Goal: Check status: Check status

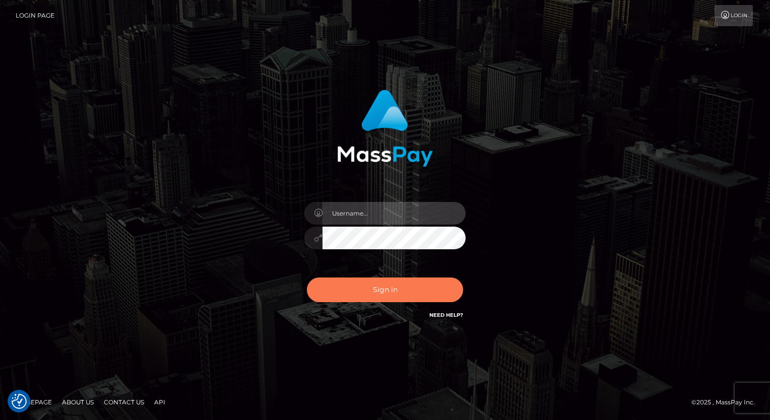
type input "aly.ignite"
click at [365, 292] on button "Sign in" at bounding box center [385, 290] width 156 height 25
type input "aly.ignite"
click at [363, 288] on button "Sign in" at bounding box center [385, 290] width 156 height 25
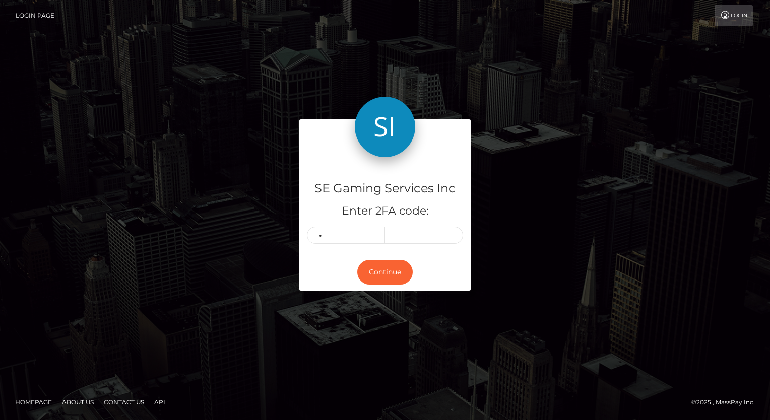
type input "0"
type input "3"
type input "2"
type input "1"
type input "3"
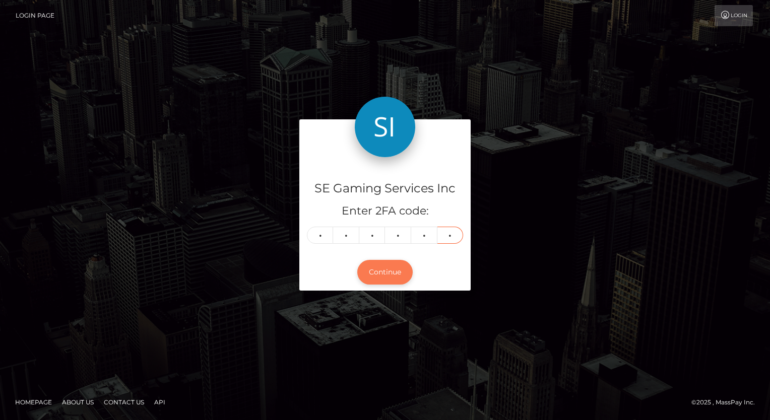
type input "8"
click at [383, 270] on button "Continue" at bounding box center [384, 272] width 55 height 25
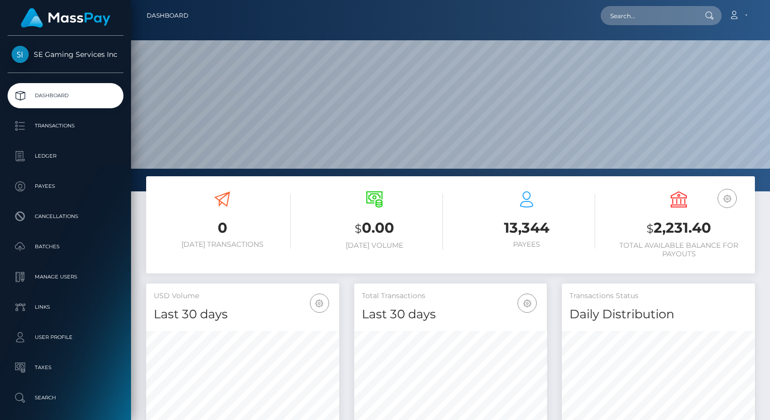
scroll to position [178, 193]
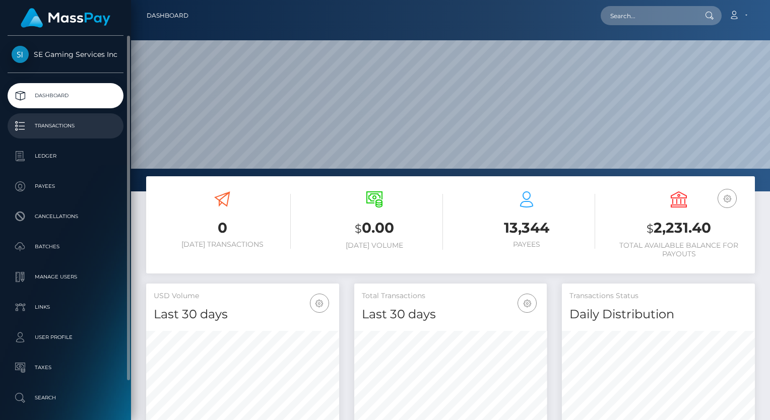
click at [58, 122] on p "Transactions" at bounding box center [66, 125] width 108 height 15
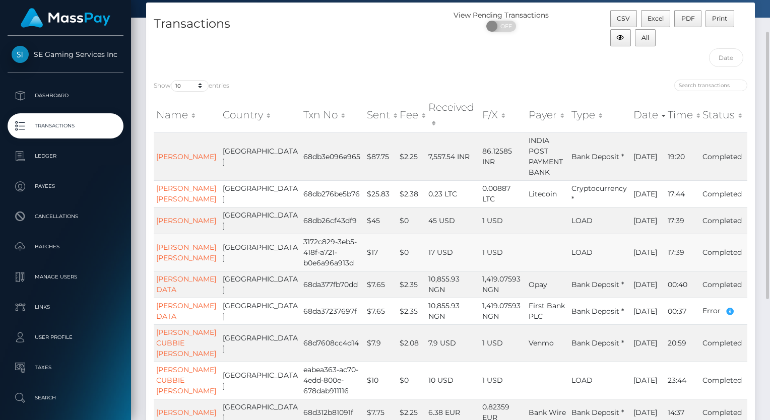
scroll to position [101, 0]
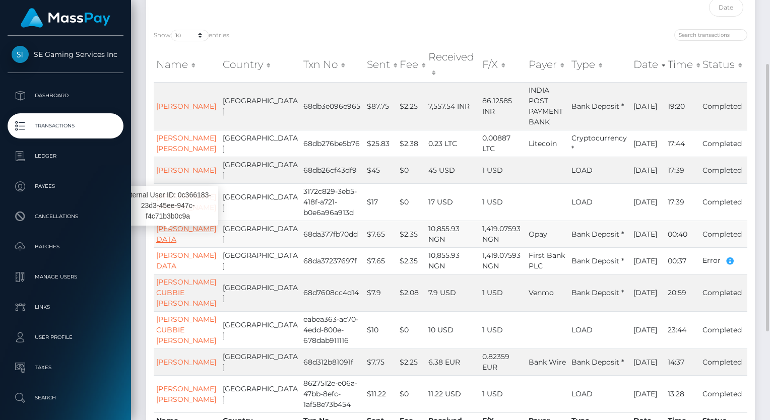
click at [168, 244] on link "DAVE TARFA DATA" at bounding box center [186, 234] width 60 height 20
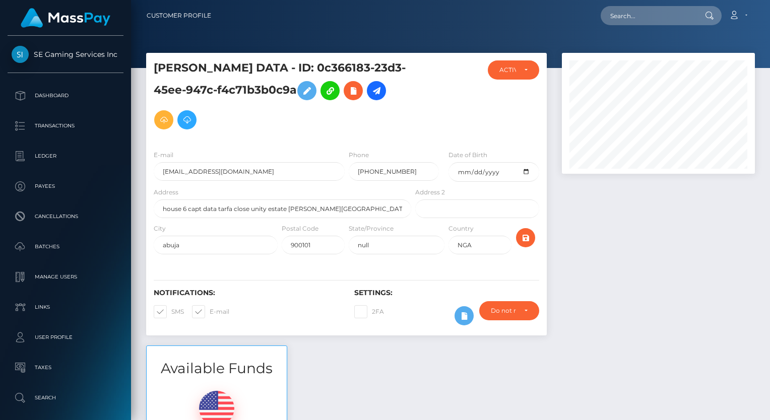
scroll to position [121, 193]
drag, startPoint x: 162, startPoint y: 174, endPoint x: 235, endPoint y: 168, distance: 73.3
click at [235, 168] on input "[EMAIL_ADDRESS][DOMAIN_NAME]" at bounding box center [249, 171] width 191 height 19
